Goal: Use online tool/utility: Utilize a website feature to perform a specific function

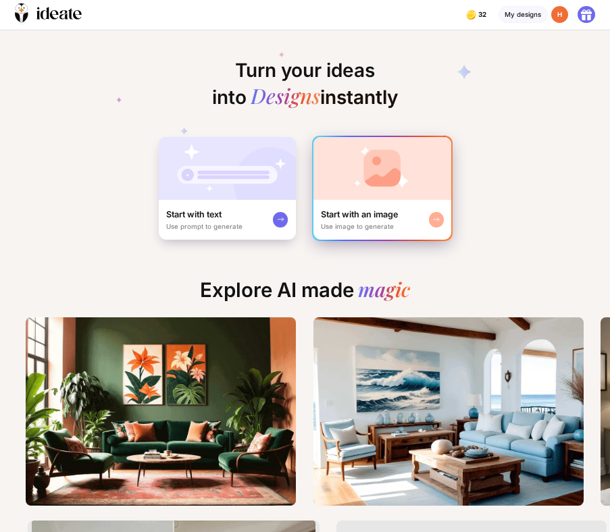
click at [355, 191] on img at bounding box center [383, 168] width 139 height 63
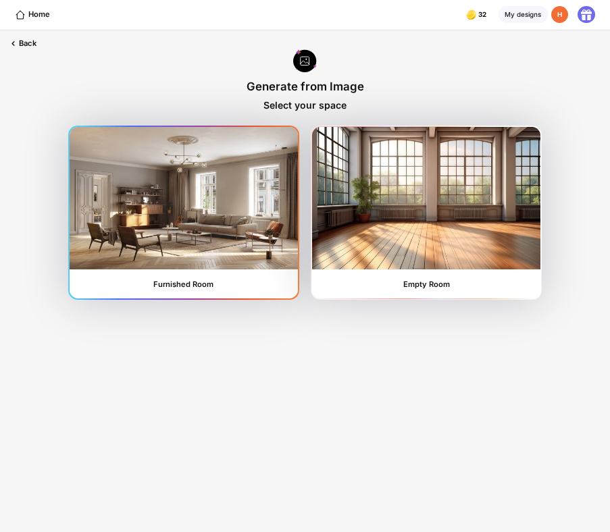
click at [245, 199] on img at bounding box center [184, 198] width 228 height 142
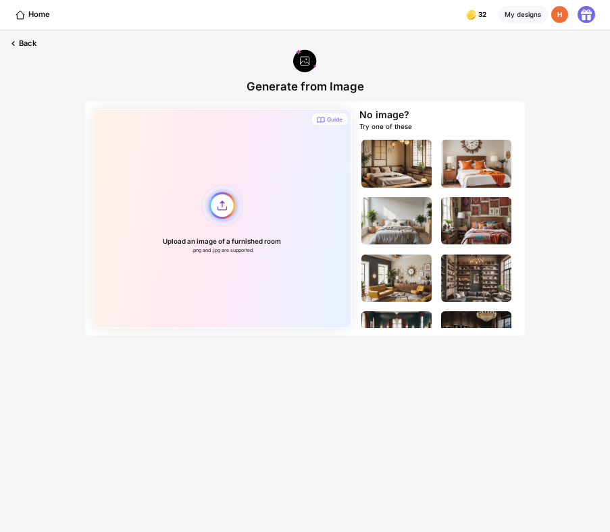
click at [291, 171] on div "Upload an image of a furnished room .png and .jpg are supported" at bounding box center [222, 219] width 259 height 220
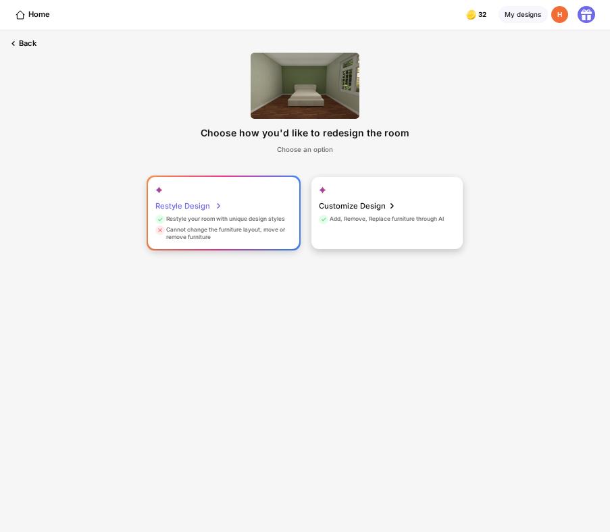
click at [251, 217] on div "Restyle your room with unique design styles" at bounding box center [220, 221] width 130 height 11
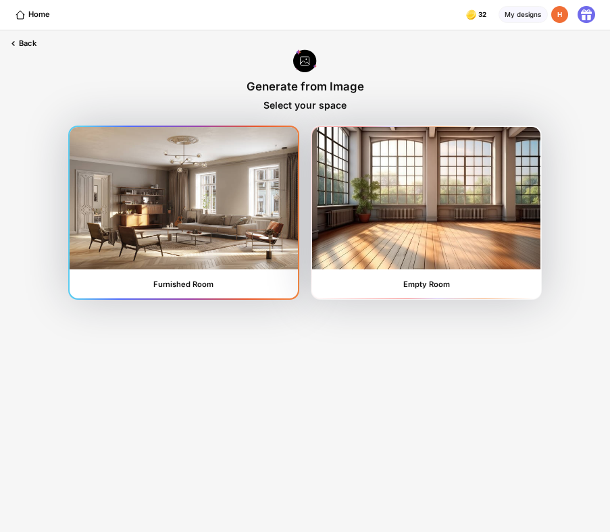
click at [277, 199] on img at bounding box center [184, 198] width 228 height 142
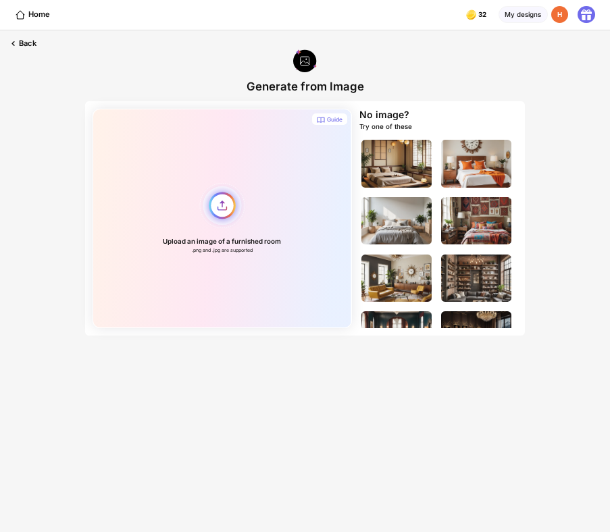
click at [270, 197] on div "Upload an image of a furnished room .png and .jpg are supported" at bounding box center [222, 219] width 259 height 220
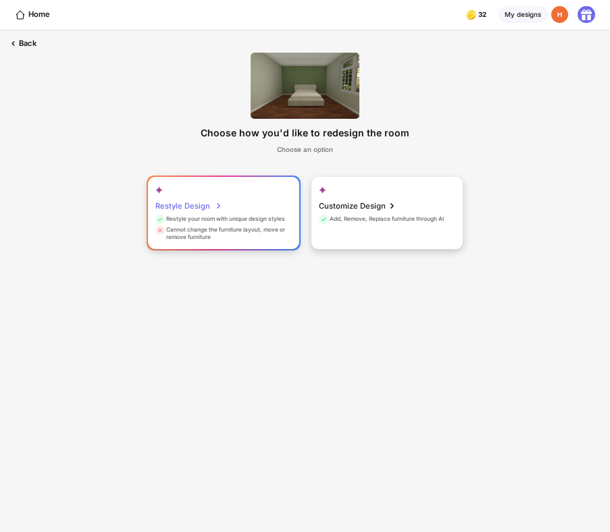
click at [244, 218] on div "Restyle your room with unique design styles" at bounding box center [220, 221] width 130 height 11
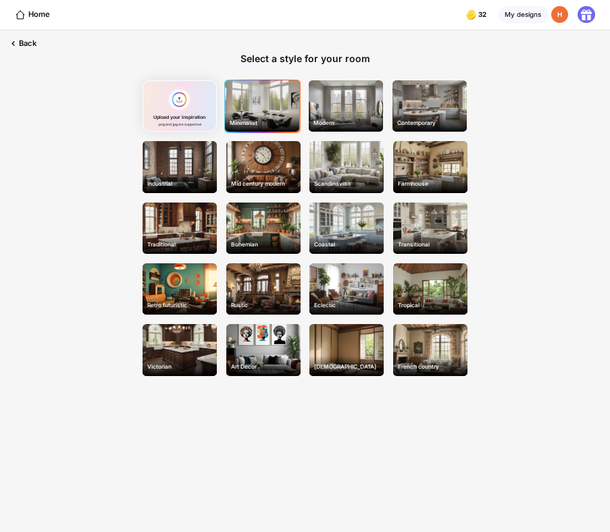
click at [234, 105] on div "Minimalist" at bounding box center [262, 105] width 74 height 51
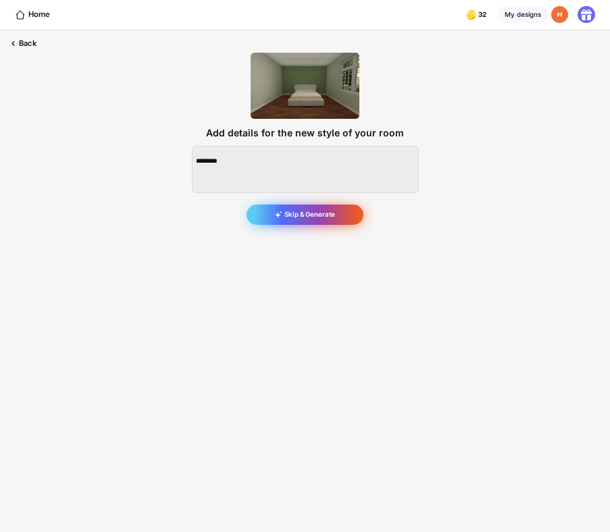
click at [328, 213] on div "Skip & Generate" at bounding box center [306, 215] width 118 height 21
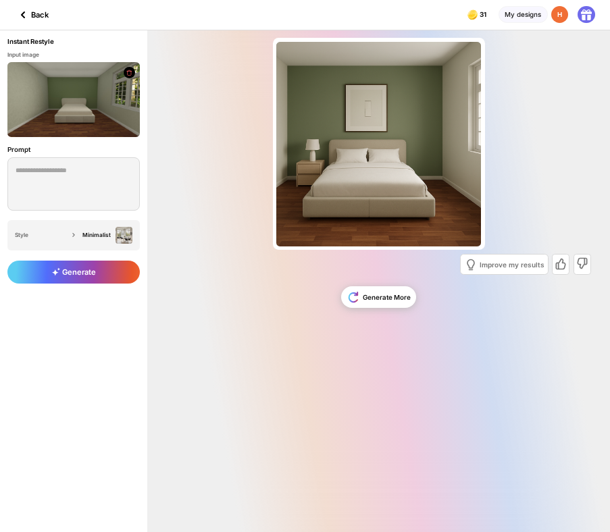
click at [25, 14] on icon at bounding box center [23, 15] width 16 height 16
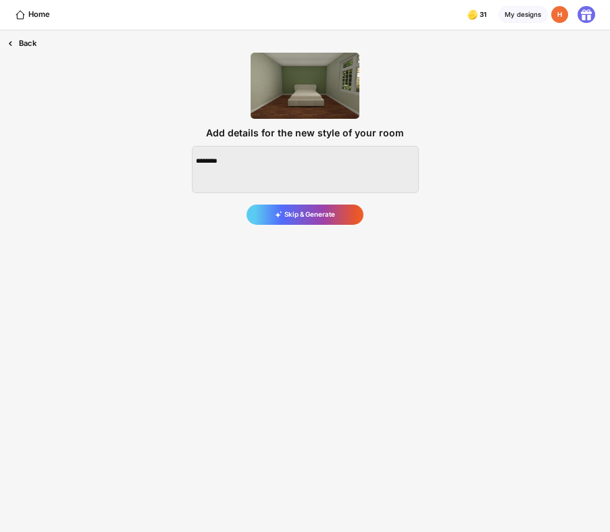
click at [39, 45] on div "Back" at bounding box center [22, 43] width 44 height 26
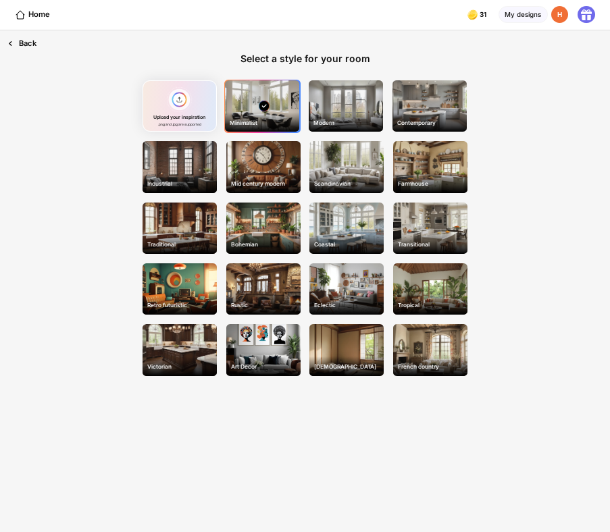
click at [35, 47] on div "Back" at bounding box center [22, 43] width 44 height 26
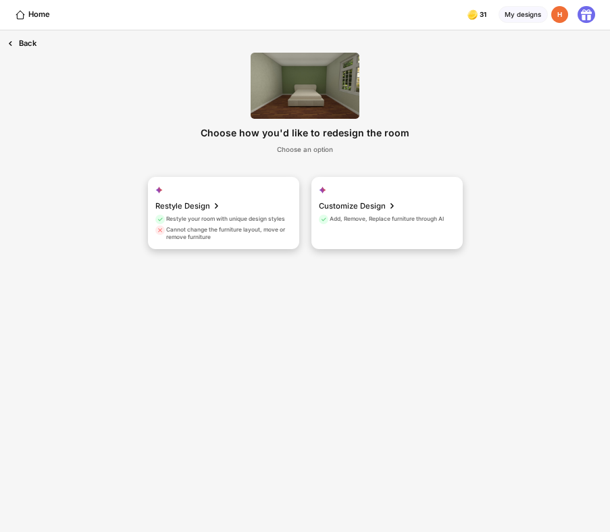
click at [35, 47] on div "Back" at bounding box center [22, 43] width 44 height 26
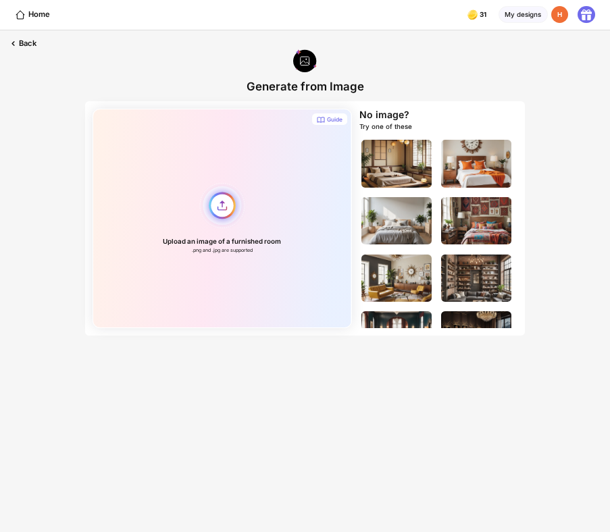
click at [265, 204] on div "Upload an image of a furnished room .png and .jpg are supported" at bounding box center [222, 219] width 259 height 220
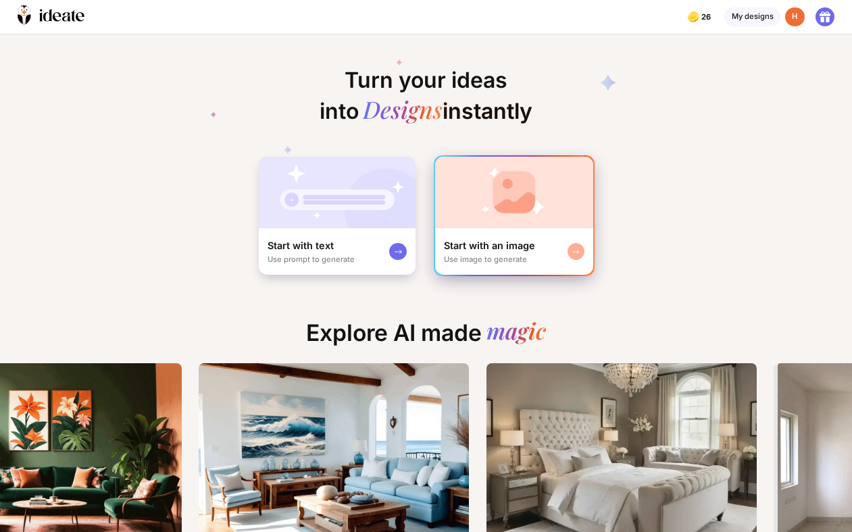
click at [550, 207] on img at bounding box center [514, 193] width 158 height 72
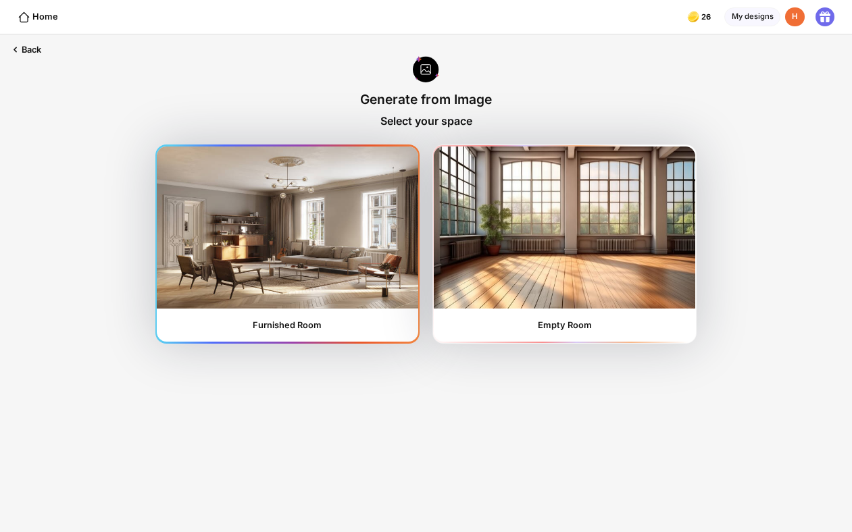
click at [330, 236] on img at bounding box center [287, 228] width 261 height 162
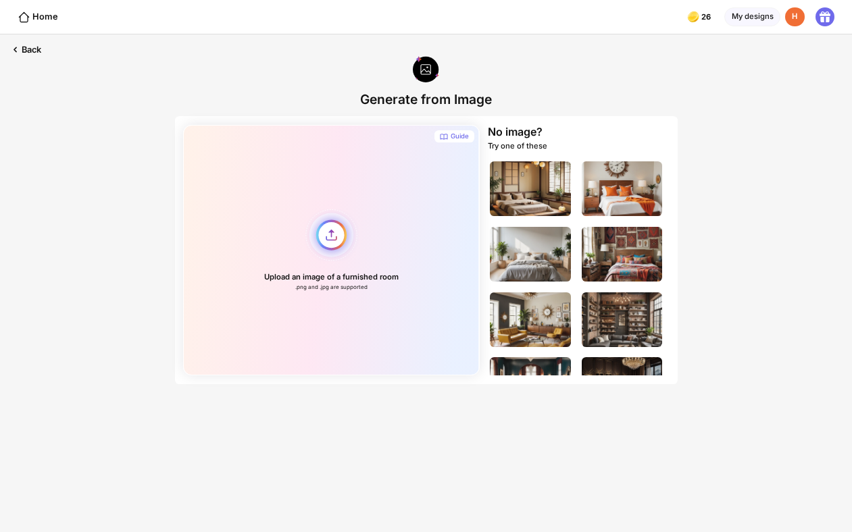
click at [337, 198] on div "Upload an image of a furnished room .png and .jpg are supported" at bounding box center [331, 250] width 296 height 251
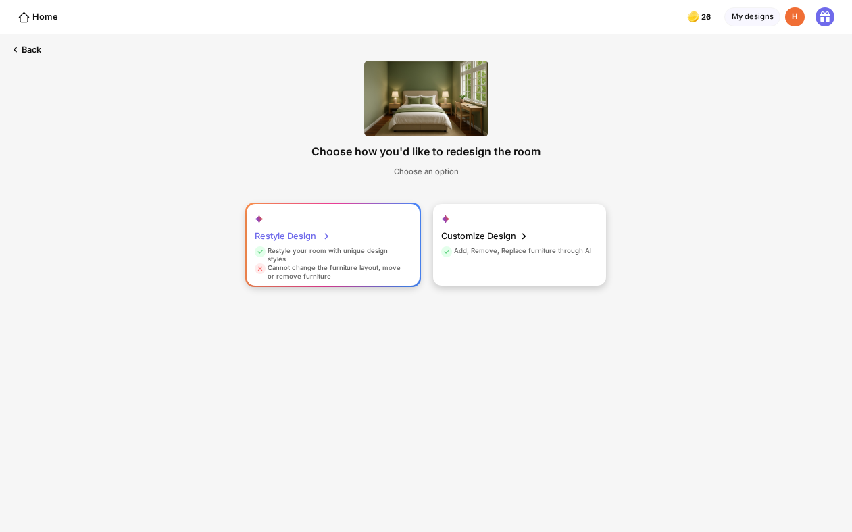
click at [368, 232] on div "Restyle Design Restyle your room with unique design styles Cannot change the fu…" at bounding box center [333, 245] width 173 height 82
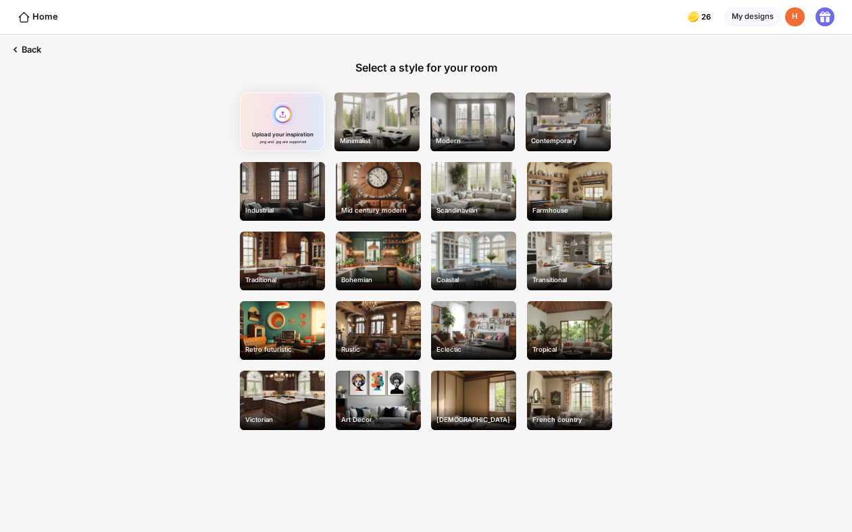
click at [278, 119] on div "Upload your inspiration .png and .jpg are supported" at bounding box center [282, 122] width 85 height 59
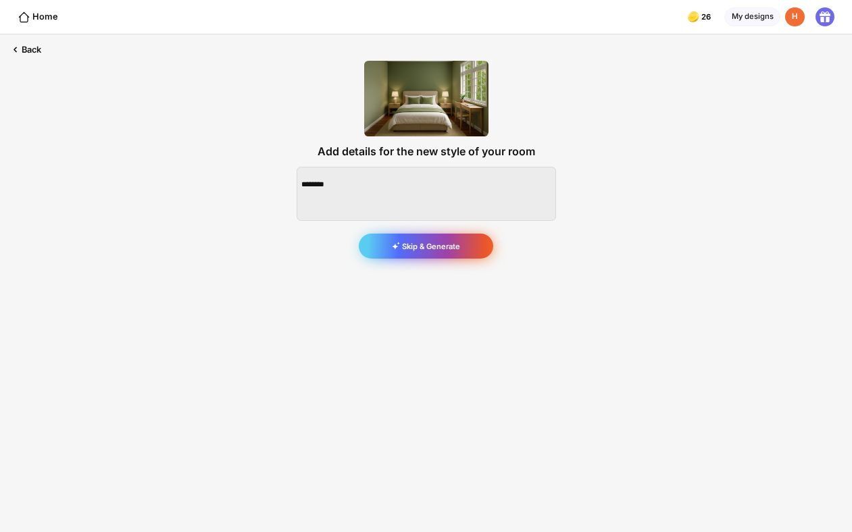
click at [441, 246] on div "Skip & Generate" at bounding box center [426, 246] width 134 height 24
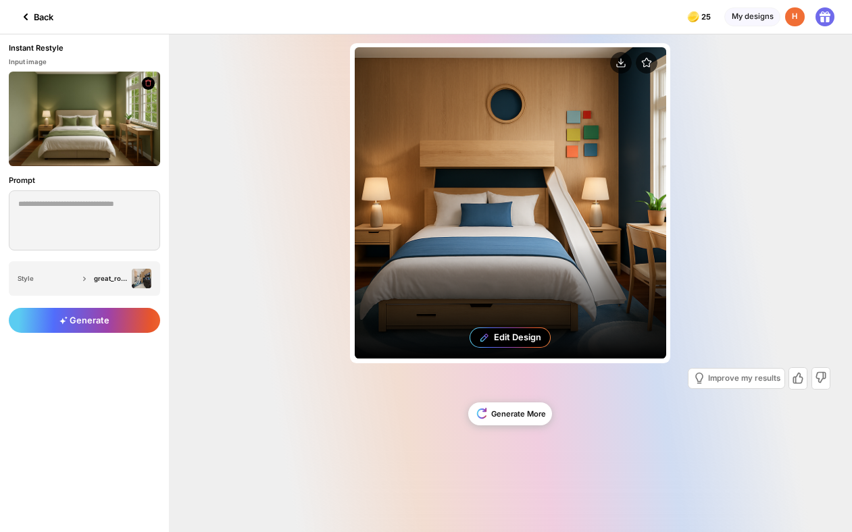
click at [587, 247] on div "Edit Design" at bounding box center [510, 202] width 311 height 311
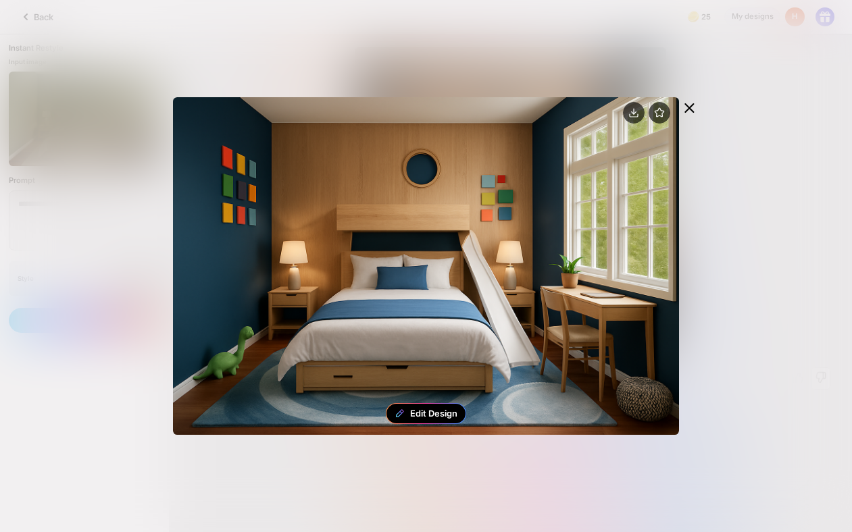
click at [693, 102] on icon at bounding box center [689, 108] width 16 height 16
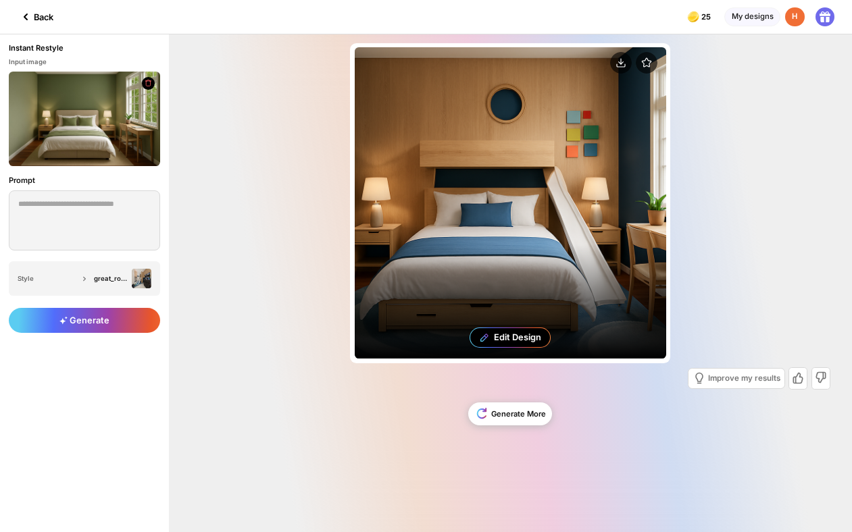
click at [617, 202] on div "Edit Design" at bounding box center [510, 202] width 311 height 311
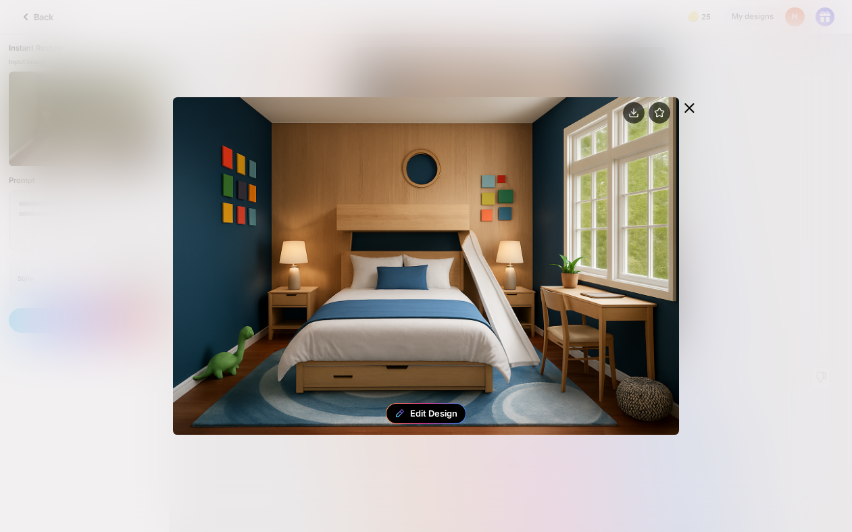
click at [693, 102] on icon at bounding box center [689, 108] width 16 height 16
